Goal: Information Seeking & Learning: Learn about a topic

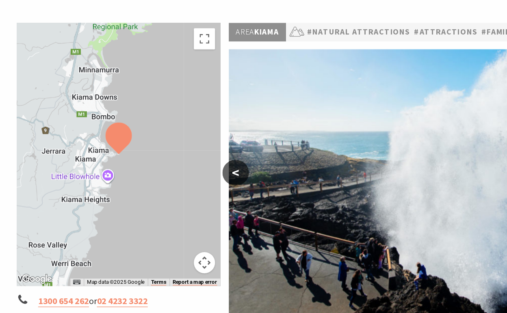
scroll to position [42, 0]
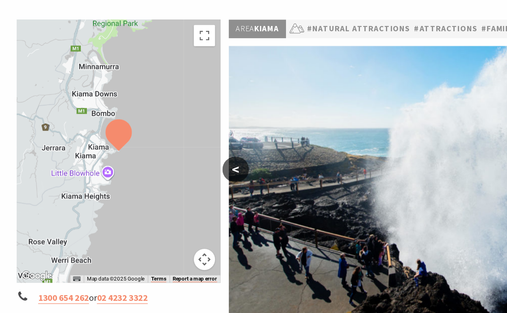
click at [69, 147] on div at bounding box center [91, 189] width 156 height 202
click at [68, 141] on div at bounding box center [91, 189] width 156 height 202
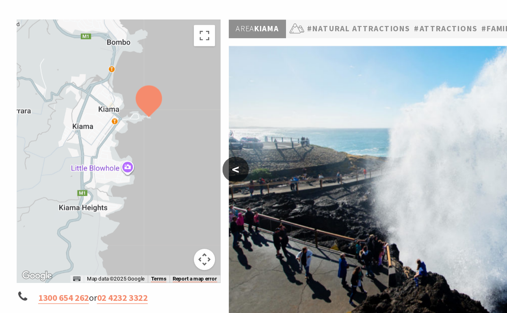
click at [68, 141] on div at bounding box center [91, 189] width 156 height 202
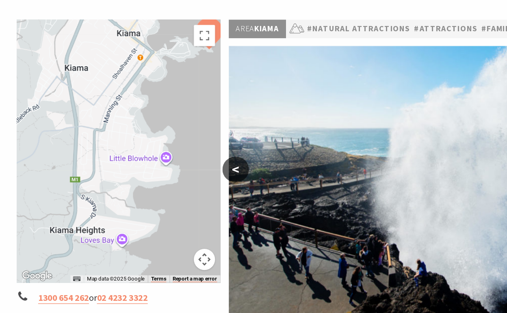
scroll to position [75, 0]
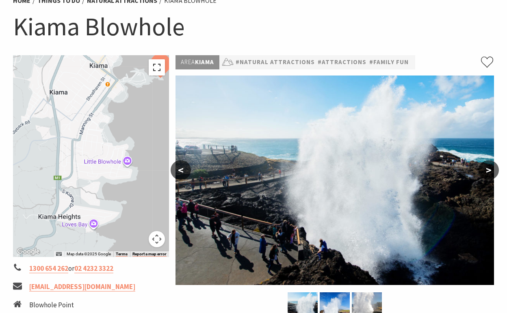
click at [155, 65] on button "Toggle fullscreen view" at bounding box center [157, 67] width 16 height 16
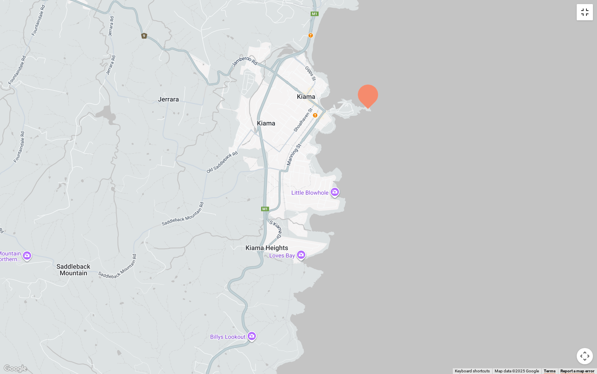
click at [507, 17] on button "Toggle fullscreen view" at bounding box center [585, 12] width 16 height 16
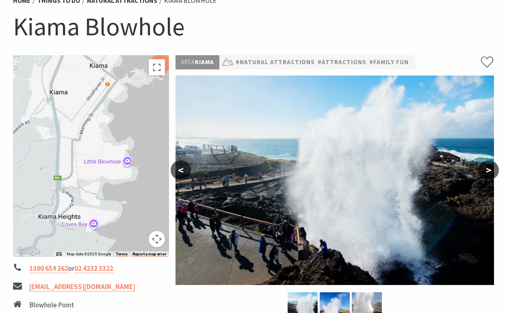
click at [86, 153] on div at bounding box center [91, 156] width 156 height 202
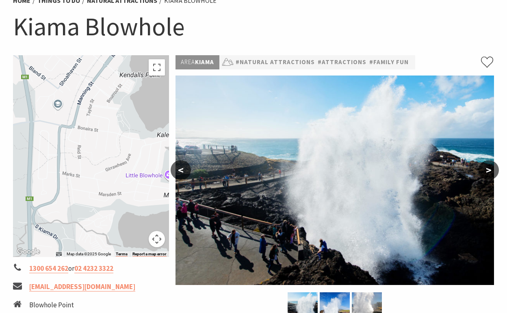
click at [98, 212] on div at bounding box center [91, 156] width 156 height 202
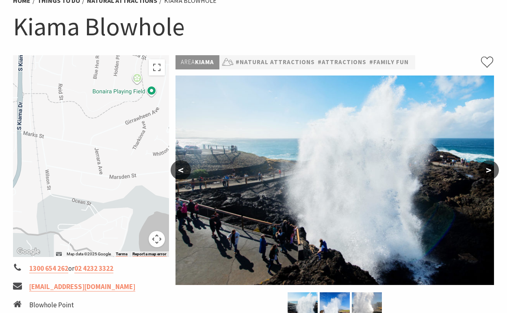
click at [157, 239] on button "Map camera controls" at bounding box center [157, 239] width 16 height 16
click at [136, 241] on button "Zoom out" at bounding box center [136, 239] width 16 height 16
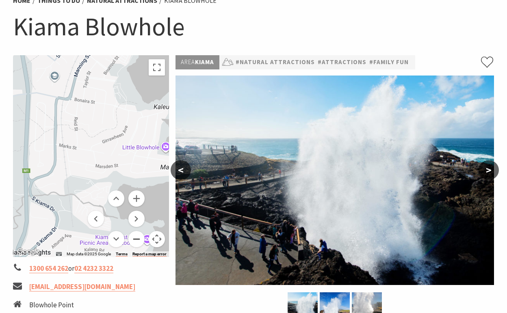
click at [136, 241] on button "Zoom out" at bounding box center [136, 239] width 16 height 16
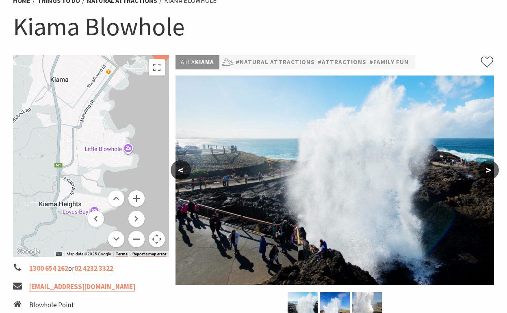
click at [136, 241] on button "Zoom out" at bounding box center [136, 239] width 16 height 16
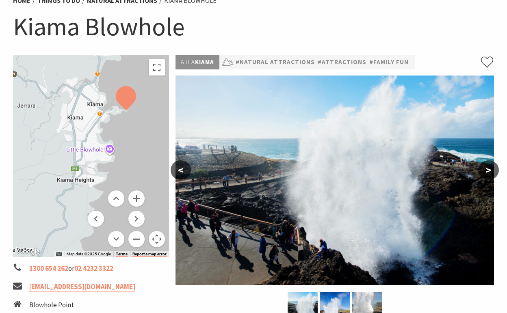
click at [136, 241] on button "Zoom out" at bounding box center [136, 239] width 16 height 16
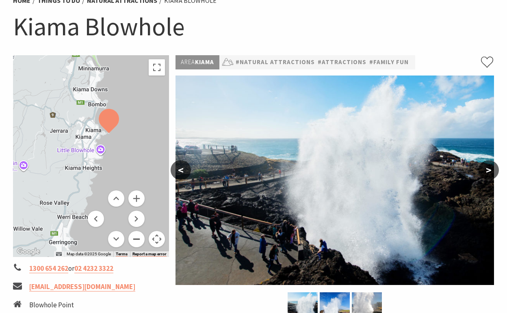
click at [136, 241] on button "Zoom out" at bounding box center [136, 239] width 16 height 16
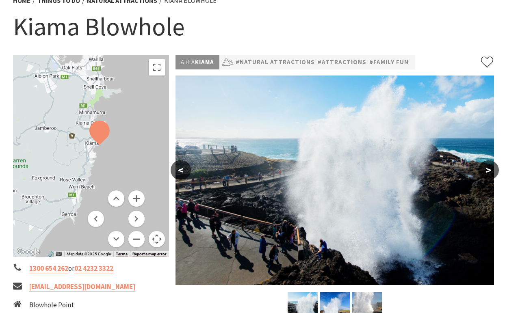
click at [136, 241] on button "Zoom out" at bounding box center [136, 239] width 16 height 16
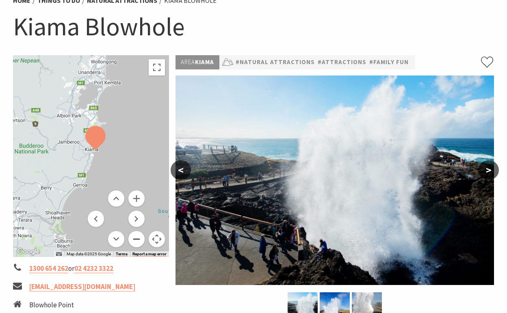
click at [136, 237] on button "Zoom out" at bounding box center [136, 239] width 16 height 16
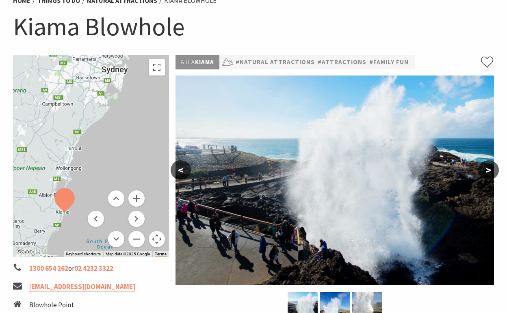
drag, startPoint x: 115, startPoint y: 152, endPoint x: 85, endPoint y: 212, distance: 66.9
click at [85, 212] on div at bounding box center [91, 156] width 156 height 202
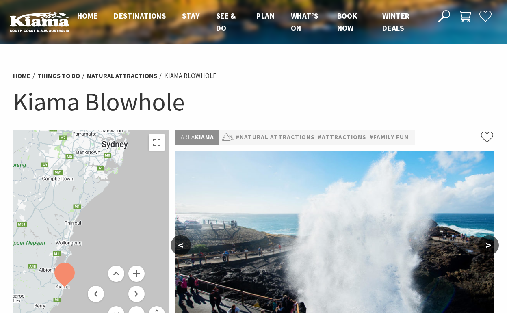
scroll to position [0, 0]
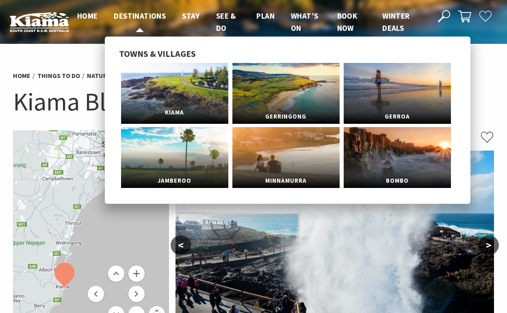
click at [188, 95] on link "Kiama" at bounding box center [174, 93] width 107 height 61
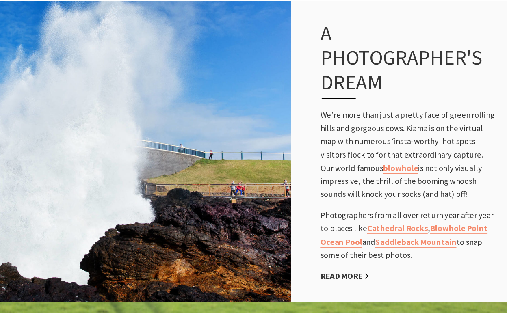
scroll to position [507, 0]
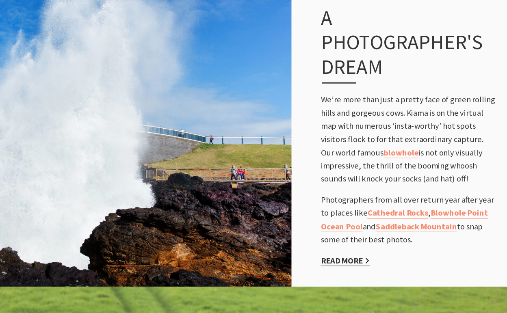
click at [351, 252] on link "Read More" at bounding box center [371, 256] width 41 height 9
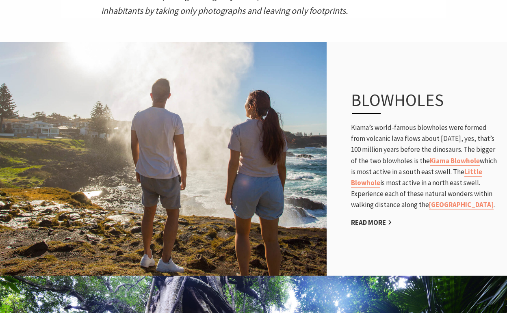
scroll to position [406, 0]
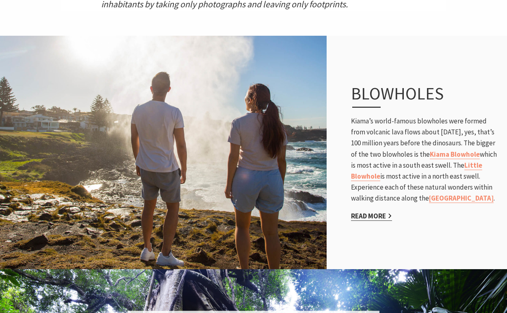
click at [378, 220] on link "Read More" at bounding box center [371, 216] width 41 height 9
